Goal: Task Accomplishment & Management: Manage account settings

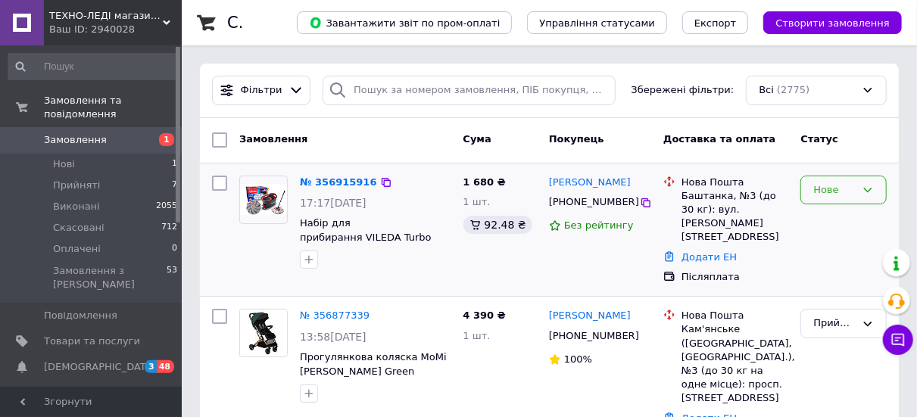
click at [825, 187] on div "Нове" at bounding box center [834, 190] width 42 height 16
click at [841, 224] on li "Прийнято" at bounding box center [843, 221] width 85 height 28
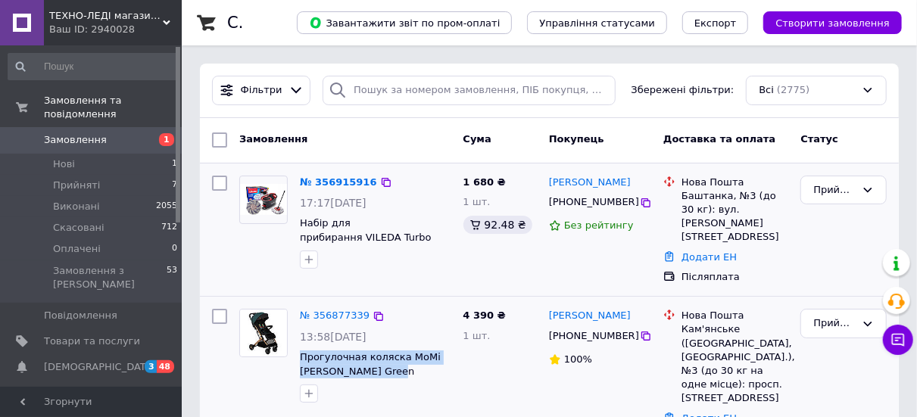
drag, startPoint x: 301, startPoint y: 344, endPoint x: 397, endPoint y: 354, distance: 97.4
click at [320, 310] on link "№ 356877339" at bounding box center [335, 315] width 70 height 11
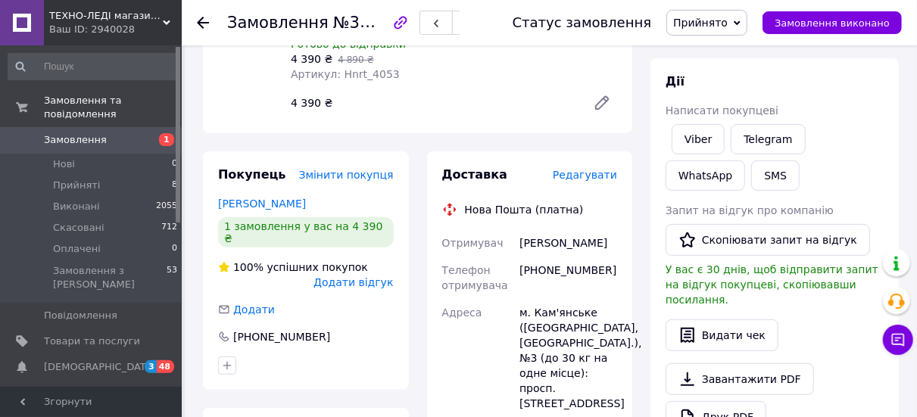
scroll to position [227, 0]
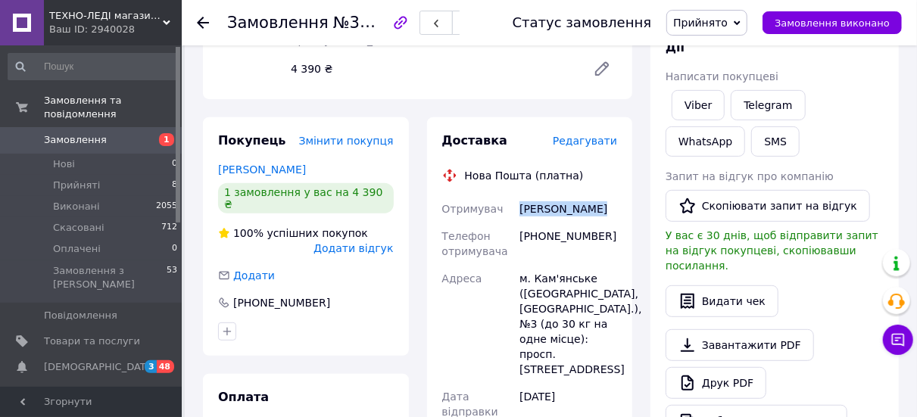
drag, startPoint x: 597, startPoint y: 210, endPoint x: 516, endPoint y: 213, distance: 81.0
click at [516, 213] on div "[PERSON_NAME]" at bounding box center [568, 208] width 104 height 27
copy div "[PERSON_NAME]"
drag, startPoint x: 600, startPoint y: 236, endPoint x: 520, endPoint y: 238, distance: 79.5
click at [520, 238] on div "[PHONE_NUMBER]" at bounding box center [568, 244] width 104 height 42
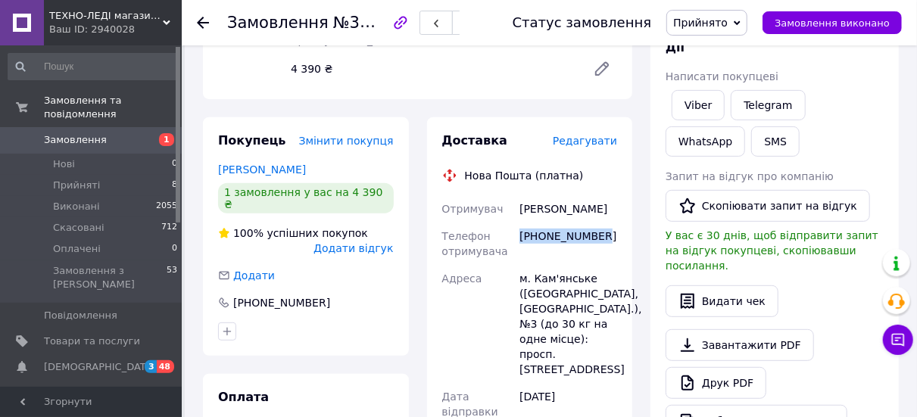
copy div "[PHONE_NUMBER]"
drag, startPoint x: 591, startPoint y: 277, endPoint x: 513, endPoint y: 280, distance: 78.8
click at [513, 280] on div "Отримувач [PERSON_NAME] Телефон отримувача [PHONE_NUMBER] [GEOGRAPHIC_DATA] м. …" at bounding box center [530, 416] width 182 height 442
copy div "Адреса [PERSON_NAME]. [GEOGRAPHIC_DATA]"
click at [72, 179] on span "Прийняті" at bounding box center [76, 186] width 47 height 14
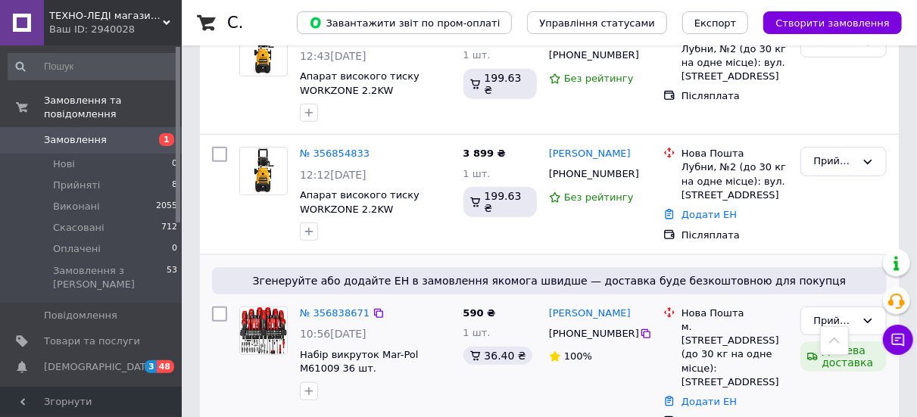
scroll to position [454, 0]
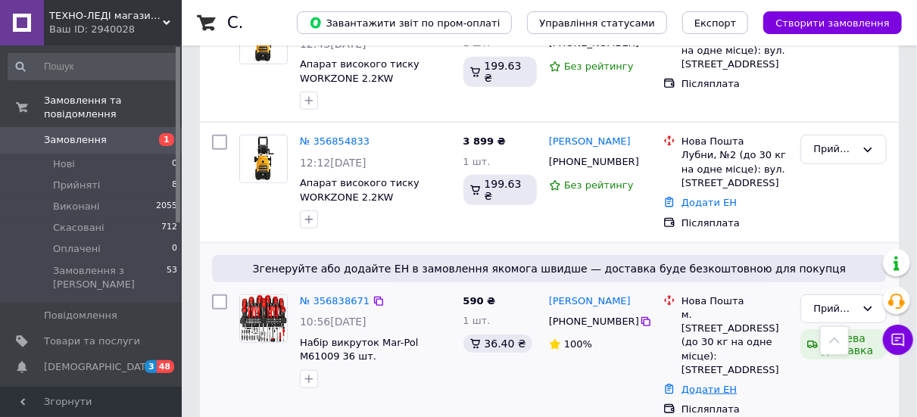
click at [703, 384] on link "Додати ЕН" at bounding box center [708, 389] width 55 height 11
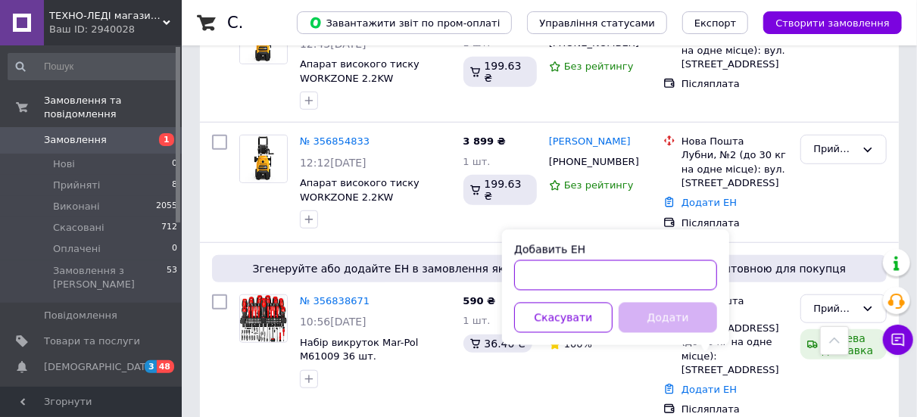
click at [584, 276] on input "Добавить ЕН" at bounding box center [615, 275] width 203 height 30
paste input "20451224810806"
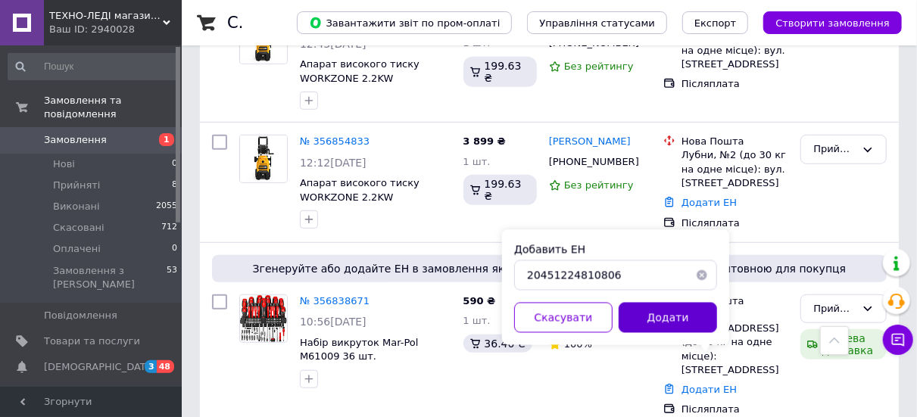
click at [645, 324] on button "Додати" at bounding box center [668, 318] width 98 height 30
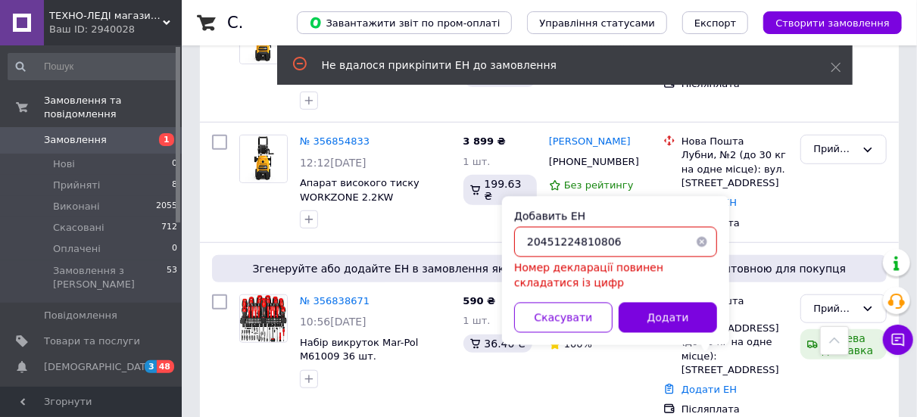
click at [552, 248] on input "20451224810806" at bounding box center [615, 242] width 203 height 30
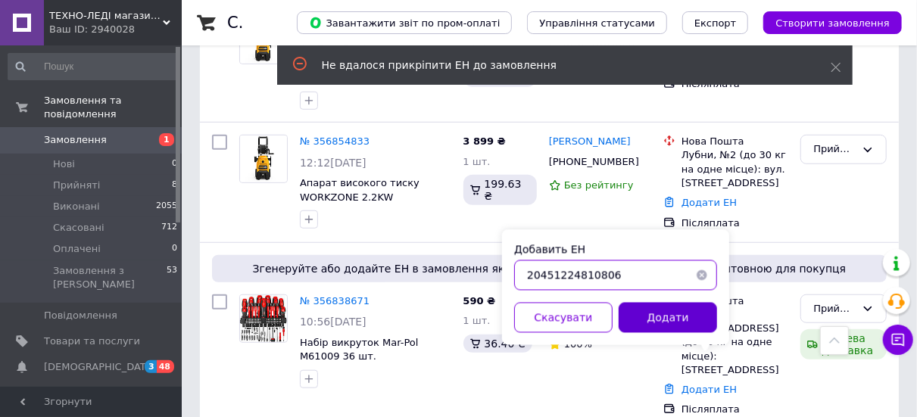
type input "20451224810806"
click at [666, 314] on button "Додати" at bounding box center [668, 318] width 98 height 30
